Goal: Complete application form

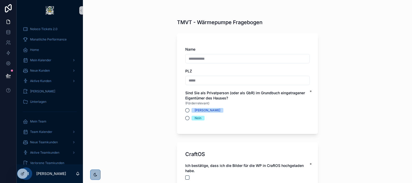
scroll to position [29, 0]
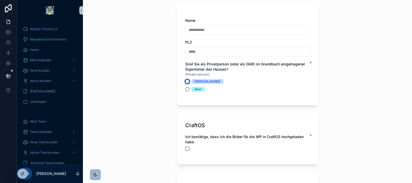
click at [185, 80] on button "[PERSON_NAME]" at bounding box center [187, 81] width 4 height 4
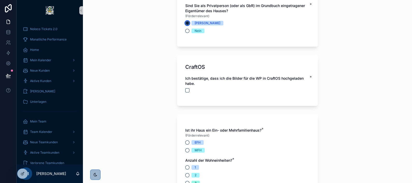
scroll to position [88, 0]
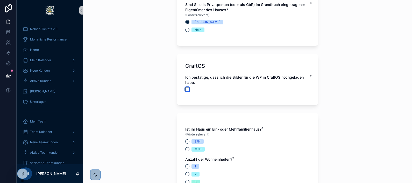
click at [186, 89] on button "scrollable content" at bounding box center [187, 89] width 4 height 4
click at [186, 90] on button "scrollable content" at bounding box center [187, 89] width 4 height 4
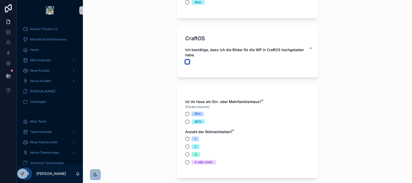
scroll to position [139, 0]
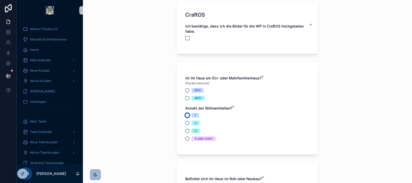
click at [185, 115] on button "1" at bounding box center [187, 115] width 4 height 4
click at [186, 89] on button "EFH" at bounding box center [187, 90] width 4 height 4
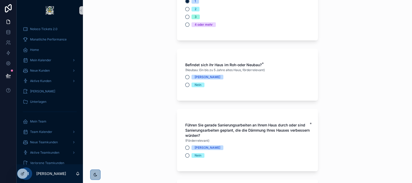
scroll to position [254, 0]
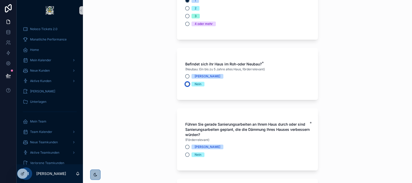
click at [186, 85] on button "Nein" at bounding box center [187, 84] width 4 height 4
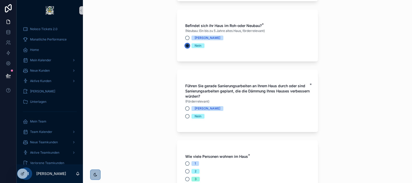
scroll to position [293, 0]
click at [185, 117] on div "Nein" at bounding box center [247, 115] width 124 height 5
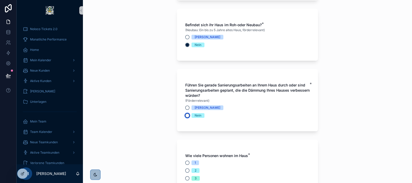
click at [185, 115] on button "Nein" at bounding box center [187, 115] width 4 height 4
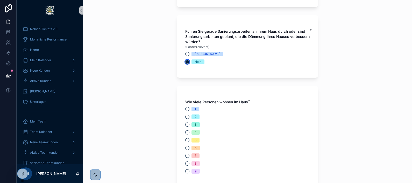
scroll to position [348, 0]
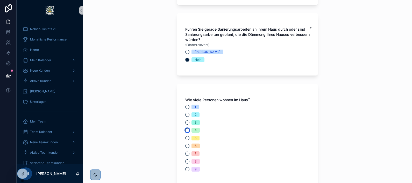
click at [185, 130] on button "4" at bounding box center [187, 130] width 4 height 4
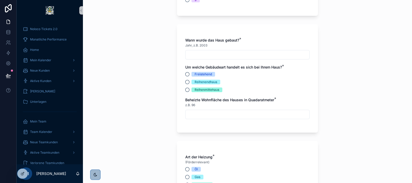
scroll to position [516, 0]
click at [208, 118] on div "scrollable content" at bounding box center [247, 114] width 124 height 9
click at [202, 111] on input "scrollable content" at bounding box center [247, 114] width 124 height 7
type input "***"
click at [227, 104] on div "z.B. 96" at bounding box center [247, 105] width 124 height 5
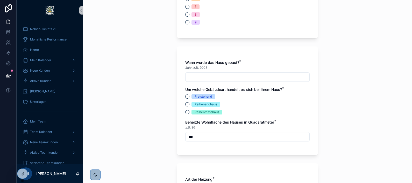
scroll to position [494, 0]
click at [206, 75] on input "scrollable content" at bounding box center [247, 77] width 124 height 7
click at [167, 97] on div "**********" at bounding box center [247, 91] width 329 height 183
click at [199, 78] on input "*****" at bounding box center [247, 77] width 124 height 7
click at [189, 78] on input "*****" at bounding box center [247, 77] width 124 height 7
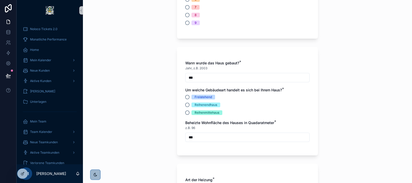
type input "*****"
click at [179, 86] on div "Wann wurde das Haus gebaut? * Jahr, z.B. 2003 ***** Um welche Gebäudeart handel…" at bounding box center [247, 101] width 141 height 108
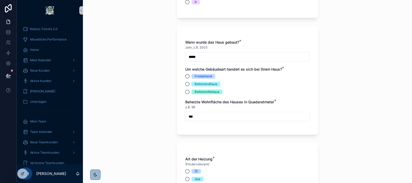
scroll to position [515, 0]
click at [205, 75] on div "Freistehend" at bounding box center [202, 76] width 17 height 5
click at [189, 75] on button "Freistehend" at bounding box center [187, 76] width 4 height 4
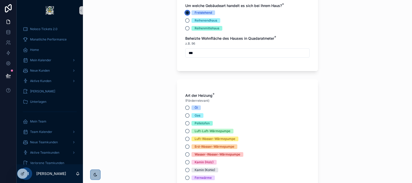
scroll to position [581, 0]
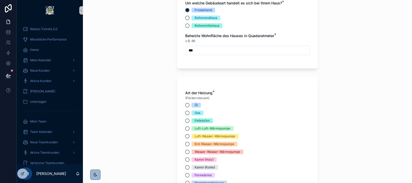
click at [196, 111] on div "Gas" at bounding box center [197, 112] width 6 height 5
click at [189, 111] on button "Gas" at bounding box center [187, 113] width 4 height 4
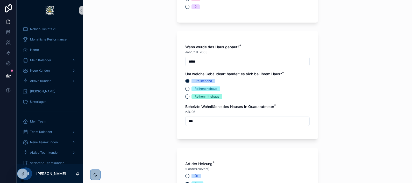
scroll to position [511, 0]
click at [218, 57] on input "*****" at bounding box center [247, 60] width 124 height 7
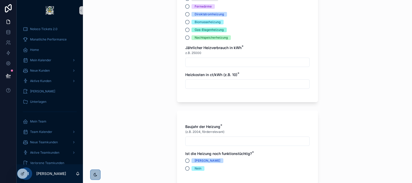
scroll to position [752, 0]
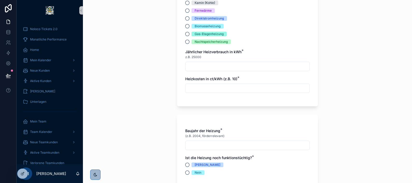
click at [195, 67] on input "scrollable content" at bounding box center [247, 66] width 124 height 7
type input "******"
click at [197, 89] on input "scrollable content" at bounding box center [247, 87] width 124 height 7
type input "****"
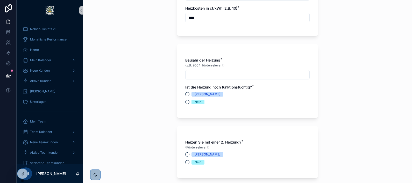
scroll to position [823, 0]
click at [205, 73] on input "scrollable content" at bounding box center [247, 73] width 124 height 7
type input "*****"
click at [185, 92] on button "[PERSON_NAME]" at bounding box center [187, 93] width 4 height 4
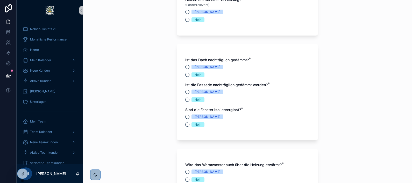
scroll to position [967, 0]
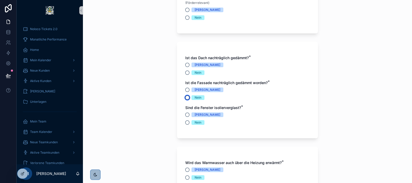
click at [186, 97] on button "Nein" at bounding box center [187, 97] width 4 height 4
click at [185, 113] on button "[PERSON_NAME]" at bounding box center [187, 114] width 4 height 4
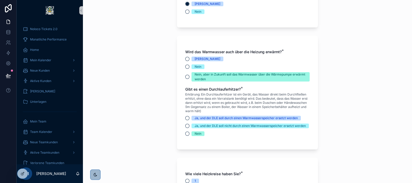
scroll to position [1092, 0]
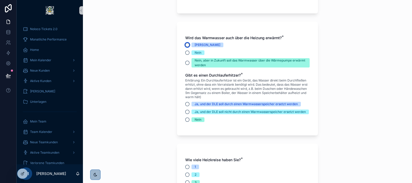
click at [185, 46] on button "[PERSON_NAME]" at bounding box center [187, 45] width 4 height 4
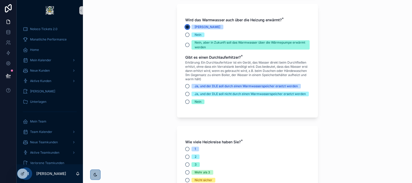
scroll to position [1110, 0]
click at [185, 103] on button "Nein" at bounding box center [187, 101] width 4 height 4
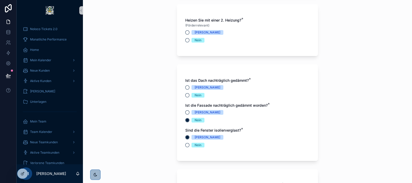
scroll to position [944, 0]
click at [185, 40] on button "Nein" at bounding box center [187, 40] width 4 height 4
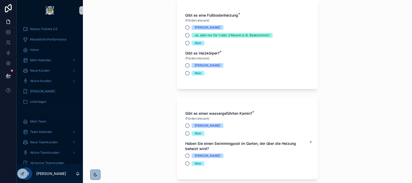
scroll to position [1364, 0]
click at [185, 75] on button "Nein" at bounding box center [187, 73] width 4 height 4
click at [185, 60] on span "(Förderrelevant)" at bounding box center [197, 58] width 24 height 4
click at [185, 67] on button "[PERSON_NAME]" at bounding box center [187, 65] width 4 height 4
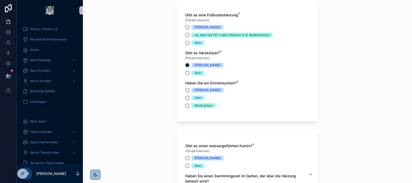
click at [191, 92] on span "[PERSON_NAME]" at bounding box center [207, 90] width 32 height 5
click at [189, 92] on button "[PERSON_NAME]" at bounding box center [187, 90] width 4 height 4
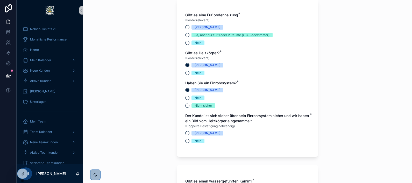
click at [191, 92] on span "[PERSON_NAME]" at bounding box center [207, 90] width 32 height 5
click at [189, 92] on button "[PERSON_NAME]" at bounding box center [187, 90] width 4 height 4
click at [194, 100] on div "Nein" at bounding box center [197, 97] width 7 height 5
click at [189, 100] on button "Nein" at bounding box center [187, 98] width 4 height 4
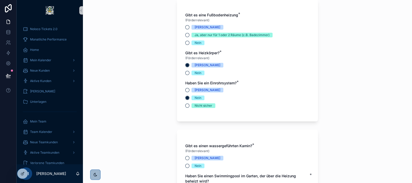
click at [194, 92] on div "[PERSON_NAME]" at bounding box center [207, 90] width 26 height 5
click at [189, 92] on button "[PERSON_NAME]" at bounding box center [187, 90] width 4 height 4
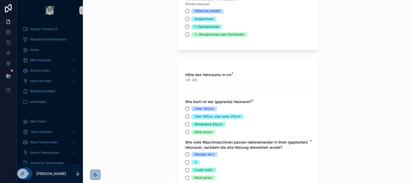
scroll to position [1637, 0]
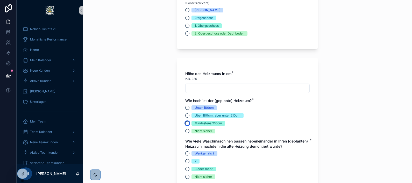
click at [185, 125] on button "Mindestens 210cm" at bounding box center [187, 123] width 4 height 4
click at [199, 92] on input "scrollable content" at bounding box center [247, 87] width 124 height 7
type input "***"
click at [150, 104] on div "**********" at bounding box center [247, 91] width 329 height 183
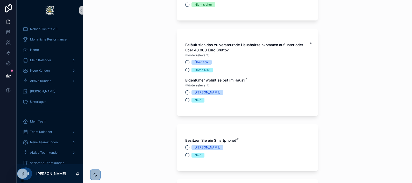
scroll to position [1812, 0]
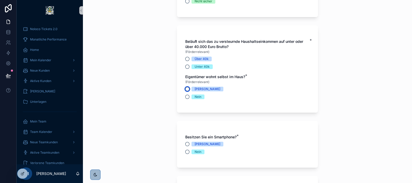
click at [185, 91] on button "[PERSON_NAME]" at bounding box center [187, 89] width 4 height 4
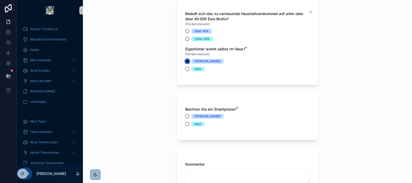
scroll to position [1839, 0]
click at [185, 34] on button "Über 40k" at bounding box center [187, 32] width 4 height 4
